Goal: Transaction & Acquisition: Purchase product/service

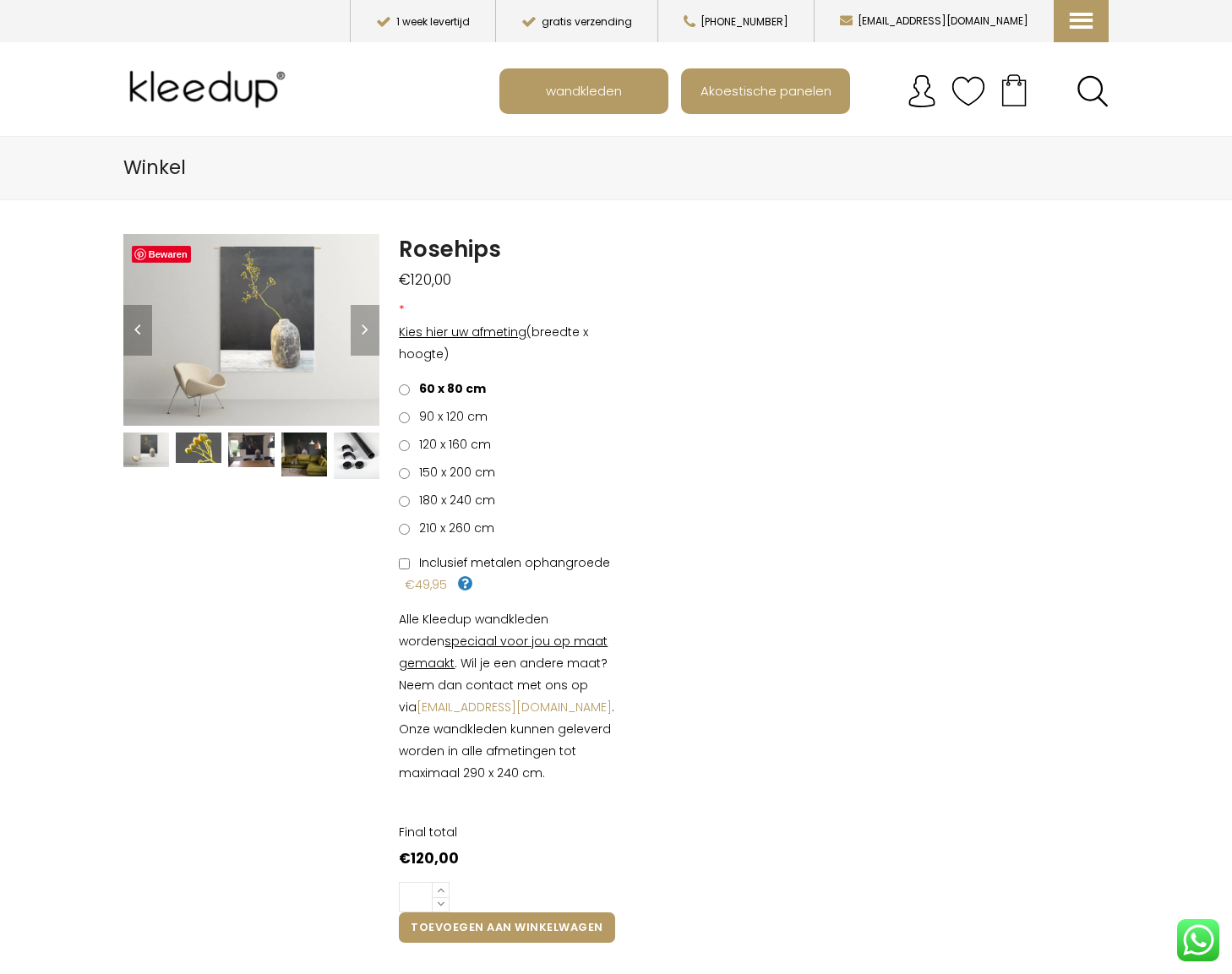
click at [155, 450] on img at bounding box center [146, 450] width 46 height 35
click at [155, 449] on img at bounding box center [146, 450] width 46 height 35
click at [196, 454] on img at bounding box center [198, 448] width 46 height 30
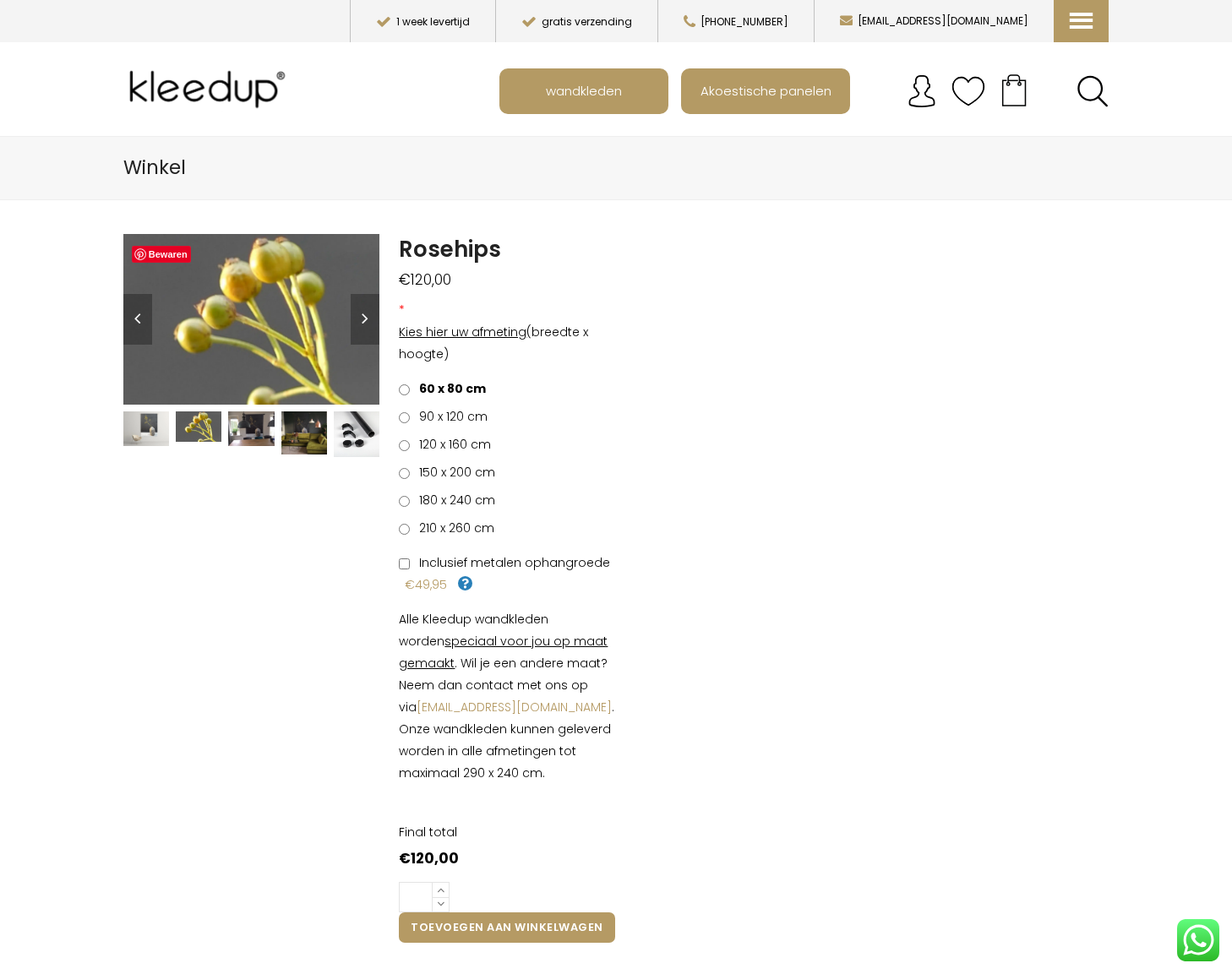
click at [256, 443] on img at bounding box center [250, 429] width 46 height 35
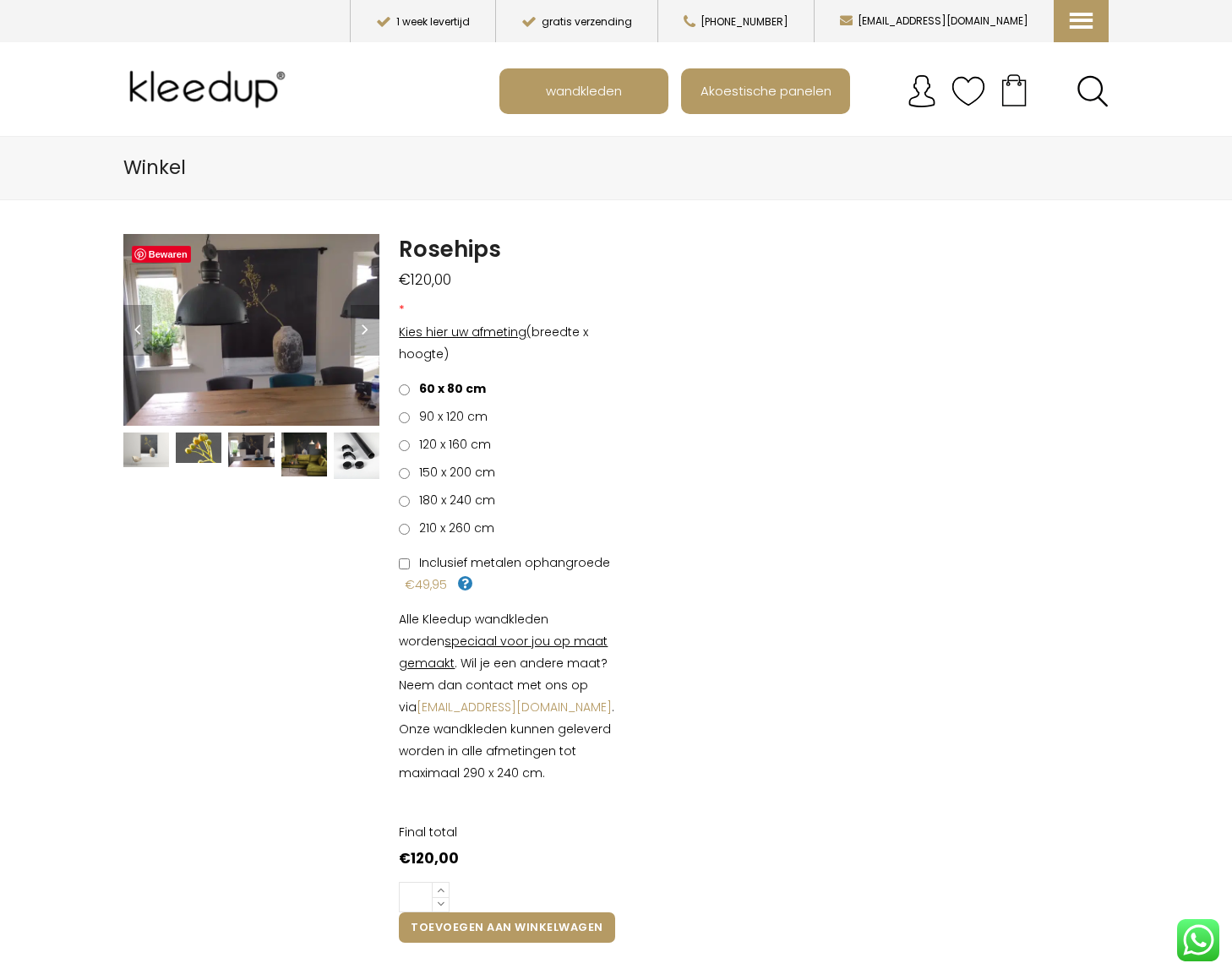
click at [298, 443] on img at bounding box center [304, 454] width 46 height 43
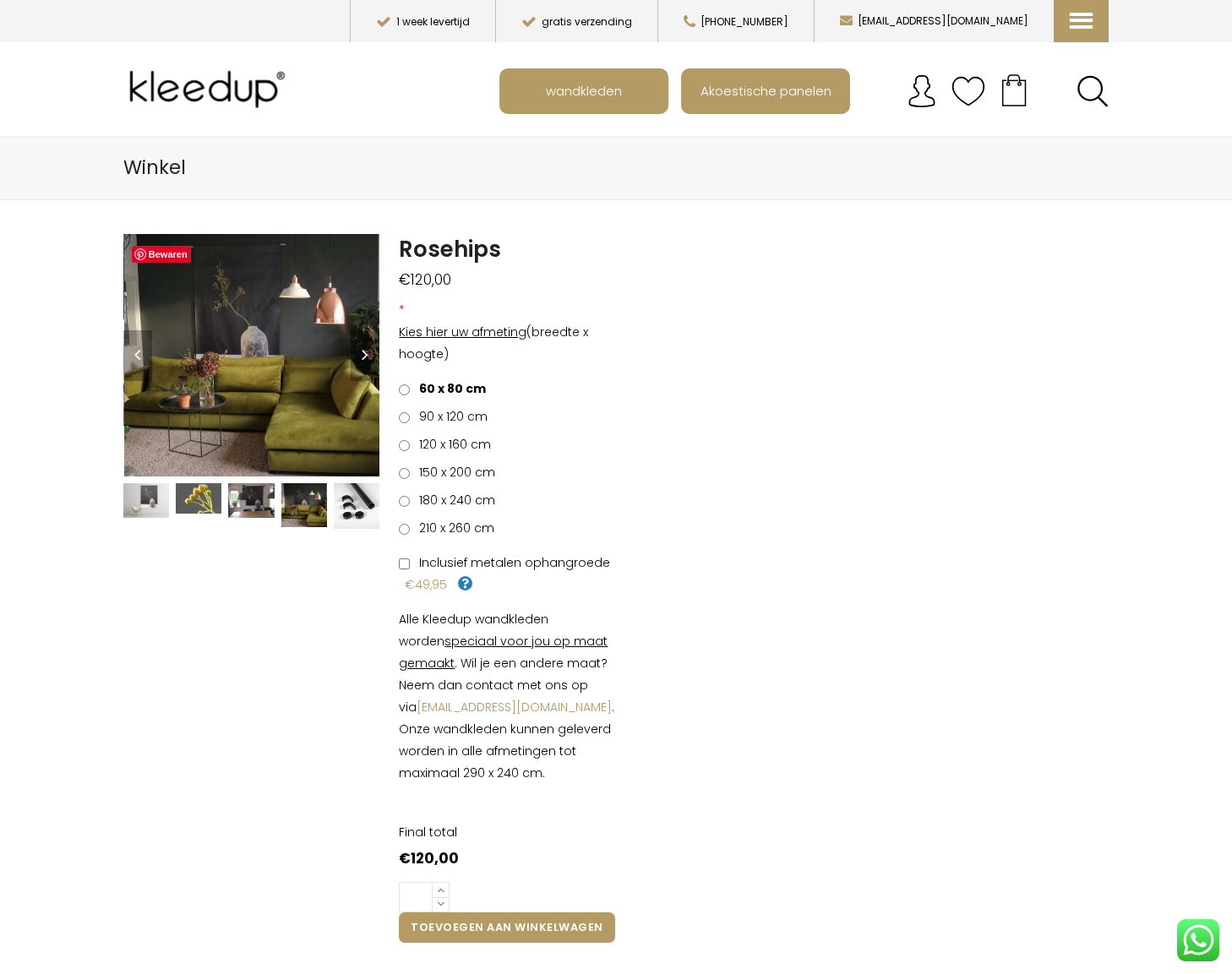
click at [363, 511] on img at bounding box center [356, 506] width 46 height 46
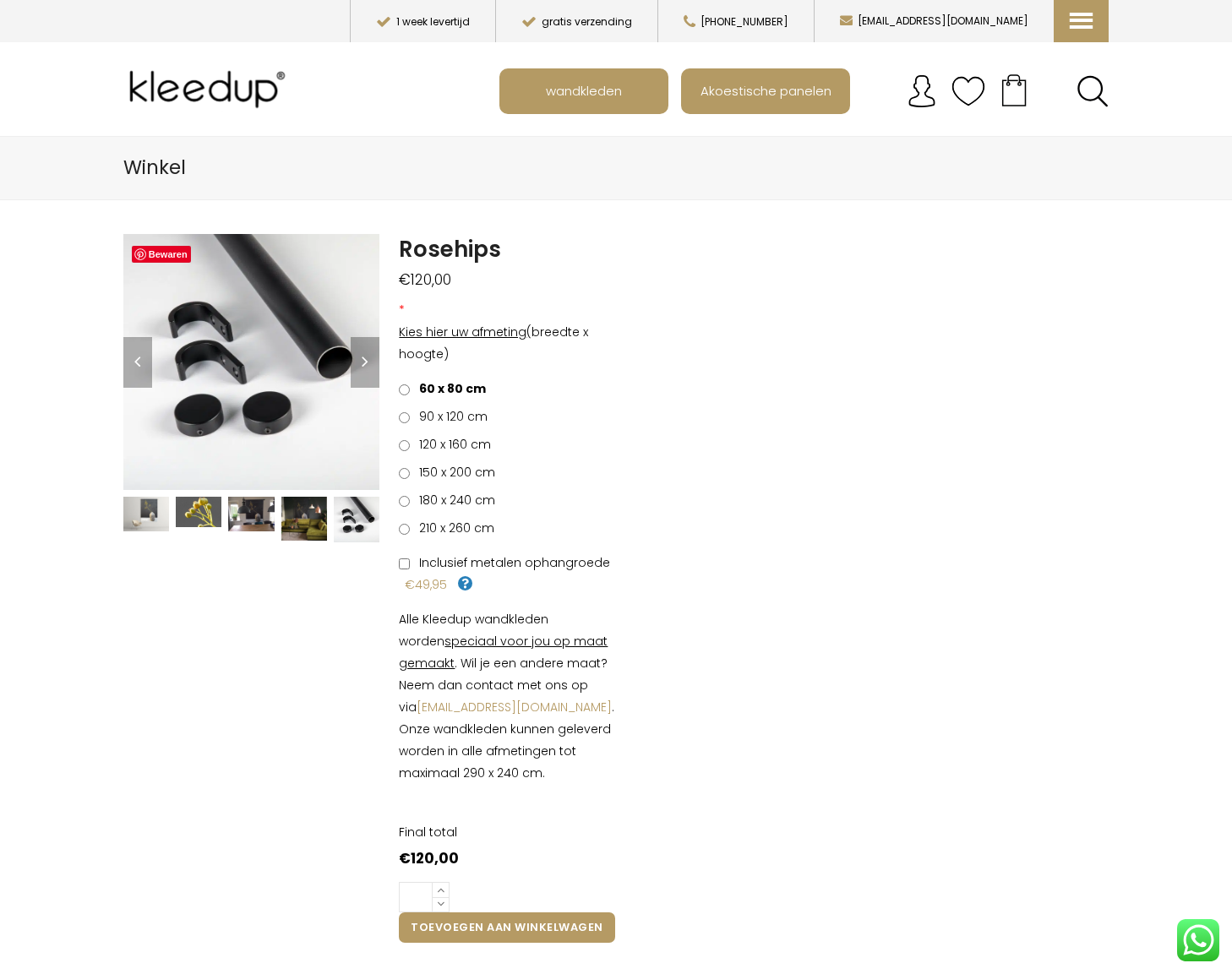
click at [139, 504] on img at bounding box center [146, 515] width 46 height 35
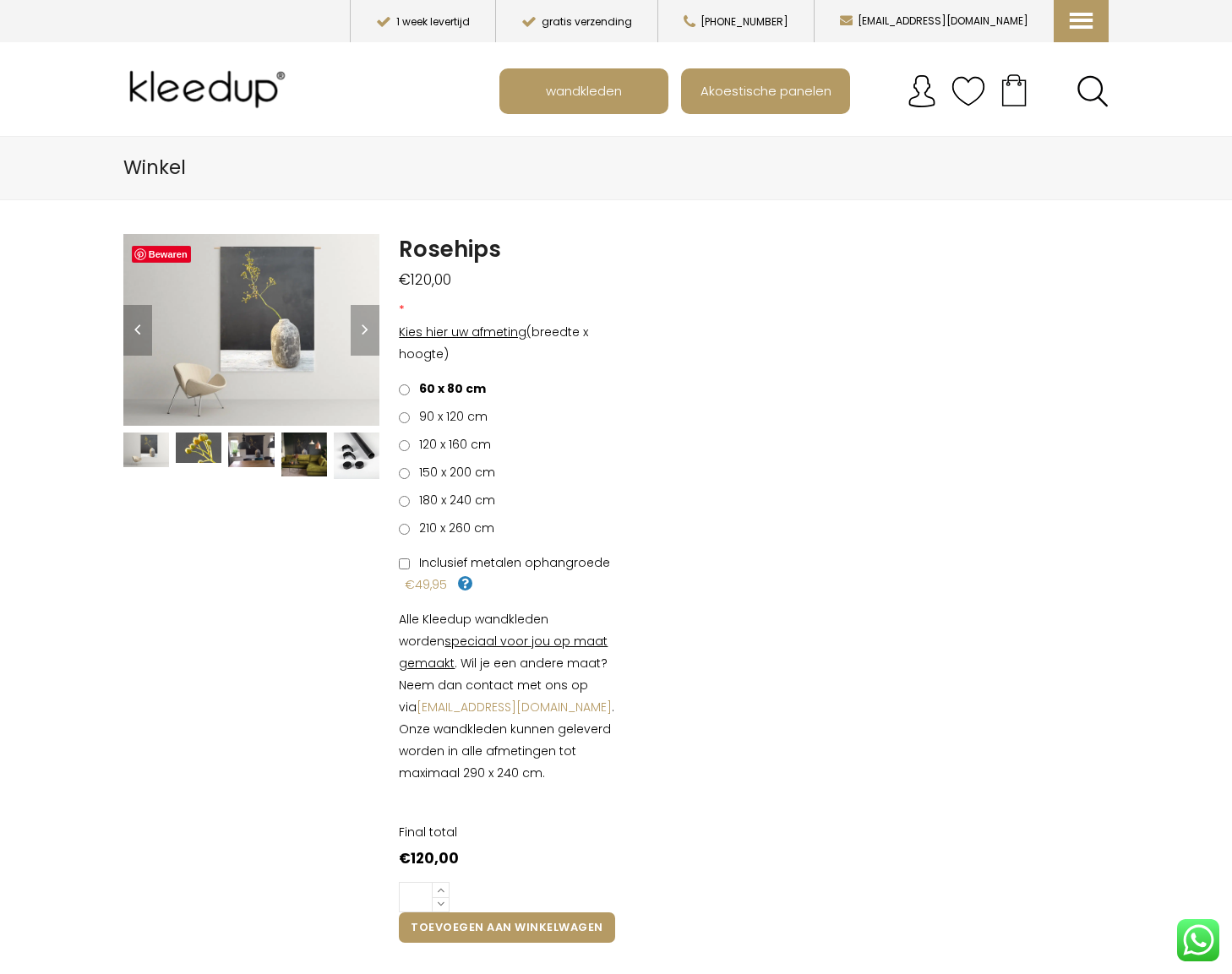
click at [151, 453] on img at bounding box center [146, 450] width 46 height 35
